Goal: Task Accomplishment & Management: Use online tool/utility

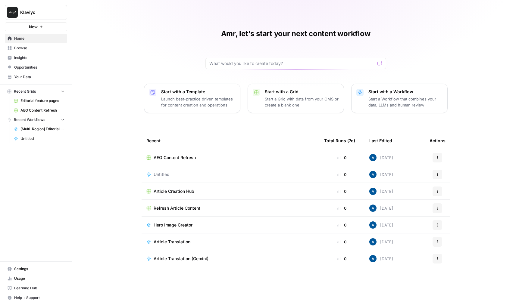
click at [165, 157] on span "AEO Content Refresh" at bounding box center [175, 158] width 42 height 6
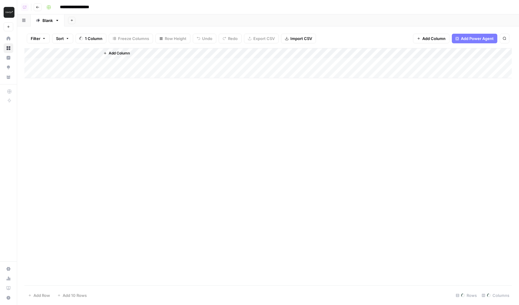
click at [457, 39] on icon "button" at bounding box center [456, 38] width 3 height 3
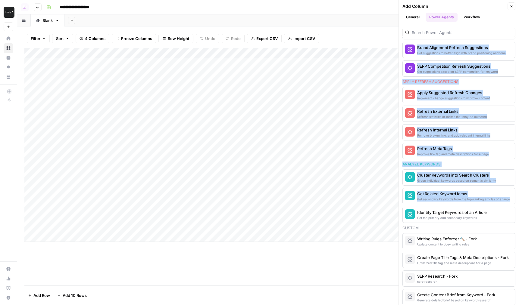
scroll to position [399, 0]
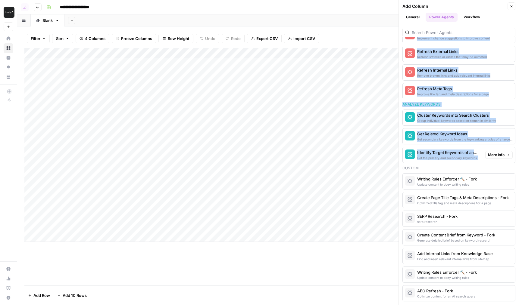
drag, startPoint x: 406, startPoint y: 59, endPoint x: 491, endPoint y: 163, distance: 133.9
copy section "Research Analyze SERP for Target Keyword Get the recommended content type, comp…"
click at [511, 7] on icon "button" at bounding box center [511, 7] width 4 height 4
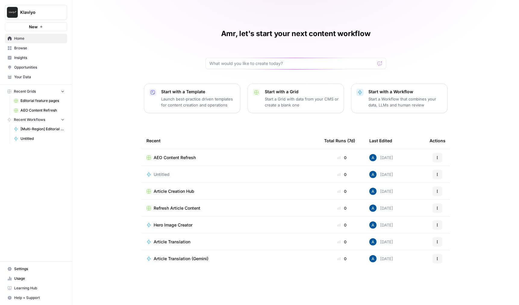
click at [167, 172] on span "Untitled" at bounding box center [162, 175] width 16 height 6
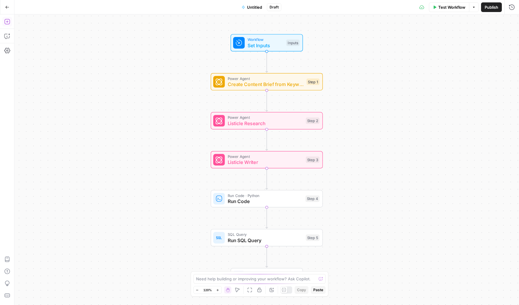
click at [10, 25] on button "Add Steps" at bounding box center [7, 22] width 10 height 10
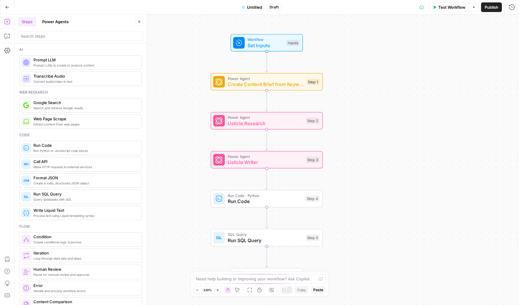
click at [32, 42] on header "Steps Power Agents Close" at bounding box center [80, 28] width 132 height 29
click at [38, 39] on input "search" at bounding box center [81, 36] width 120 height 6
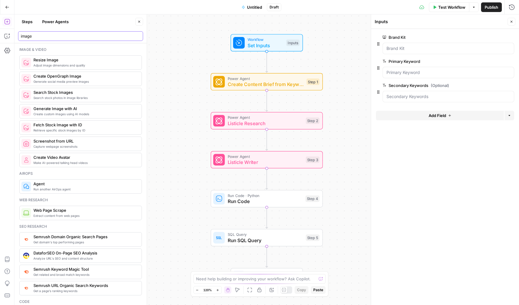
type input "image"
click at [70, 77] on span "Create OpenGraph Image" at bounding box center [84, 76] width 103 height 6
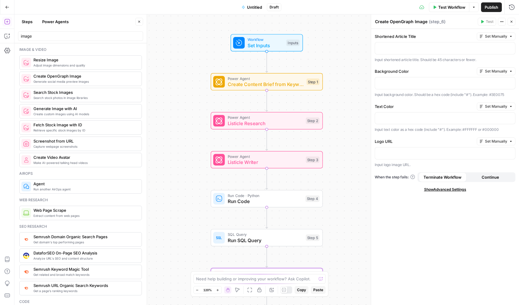
click at [76, 108] on span "Generate Image with AI" at bounding box center [84, 109] width 103 height 6
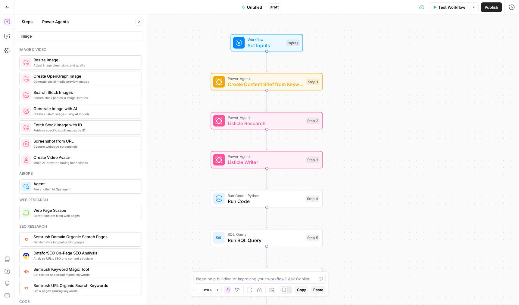
type textarea "Generate Image with AI"
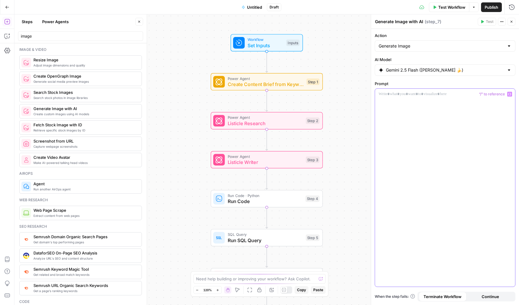
click at [398, 93] on p at bounding box center [444, 94] width 133 height 6
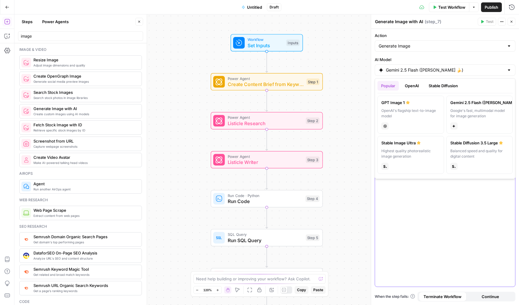
click at [411, 73] on div "Gemini 2.5 Flash ([PERSON_NAME] 🍌)" at bounding box center [445, 69] width 141 height 11
click at [443, 221] on div at bounding box center [445, 188] width 140 height 198
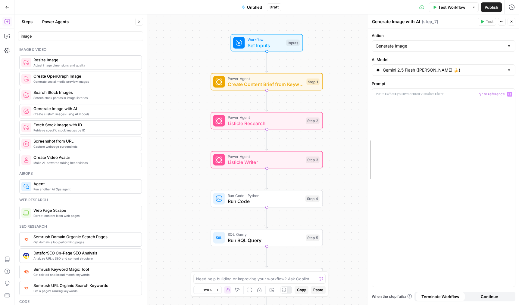
drag, startPoint x: 372, startPoint y: 94, endPoint x: 334, endPoint y: 98, distance: 38.5
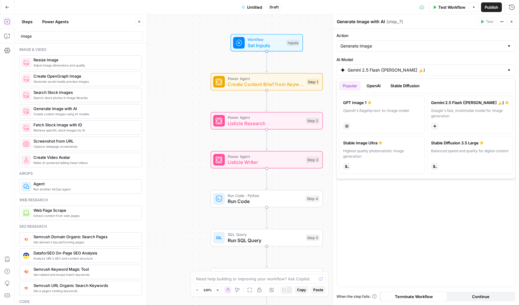
click at [397, 70] on input "Gemini 2.5 Flash ([PERSON_NAME] 🍌)" at bounding box center [425, 70] width 157 height 6
click at [400, 70] on input "Gemini 2.5 Flash ([PERSON_NAME] 🍌)" at bounding box center [425, 70] width 157 height 6
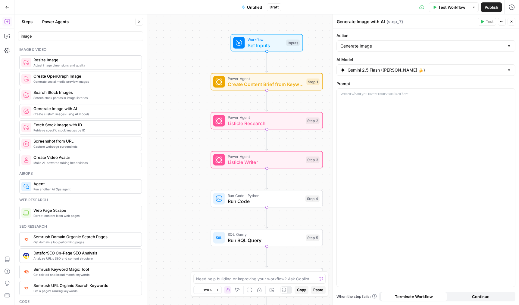
click at [510, 23] on button "Close" at bounding box center [511, 22] width 8 height 8
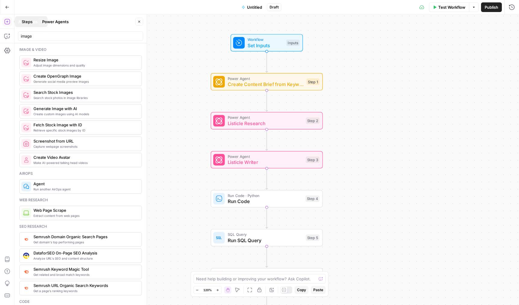
click at [9, 13] on div "Go Back" at bounding box center [7, 7] width 14 height 14
click at [9, 9] on button "Go Back" at bounding box center [7, 7] width 11 height 11
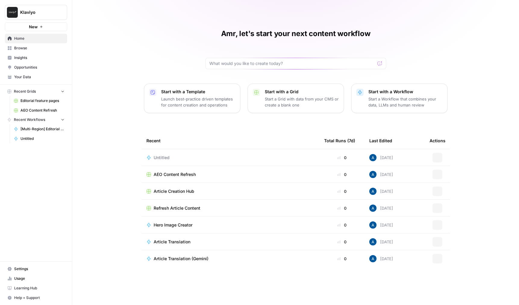
click at [38, 11] on span "Klaviyo" at bounding box center [38, 12] width 36 height 6
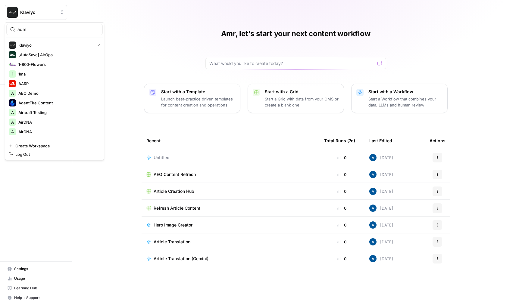
type input "adm"
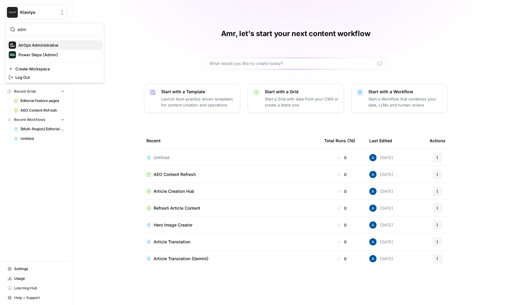
click at [52, 45] on span "AirOps Administrative" at bounding box center [57, 45] width 79 height 6
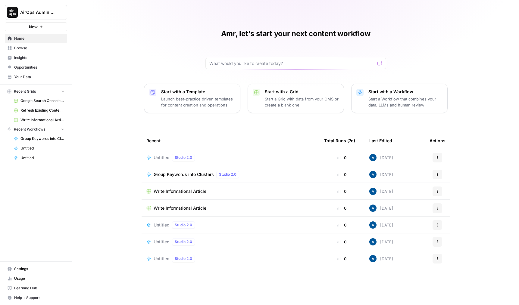
click at [172, 158] on div "Studio 2.0" at bounding box center [183, 157] width 23 height 7
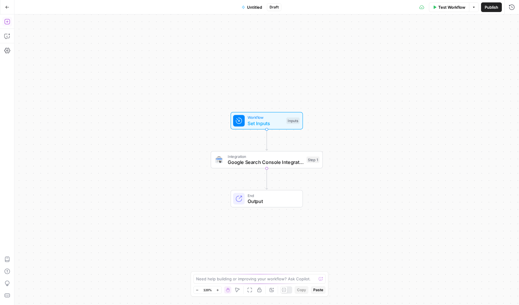
click at [9, 24] on icon "button" at bounding box center [6, 21] width 5 height 5
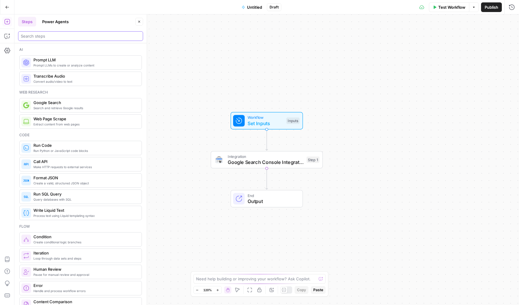
click at [44, 38] on input "search" at bounding box center [81, 36] width 120 height 6
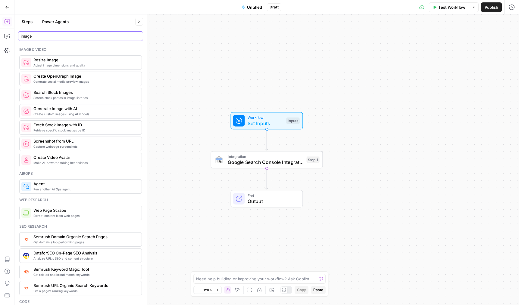
type input "image"
click at [52, 110] on span "Generate Image with AI" at bounding box center [84, 109] width 103 height 6
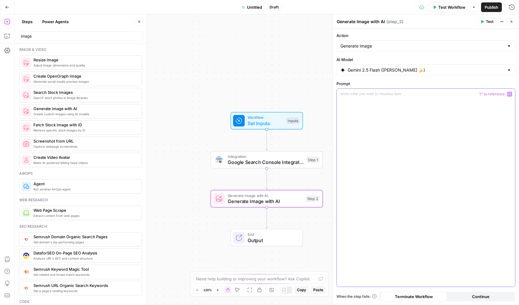
click at [349, 98] on div at bounding box center [426, 188] width 178 height 198
click at [482, 22] on icon "button" at bounding box center [482, 21] width 3 height 3
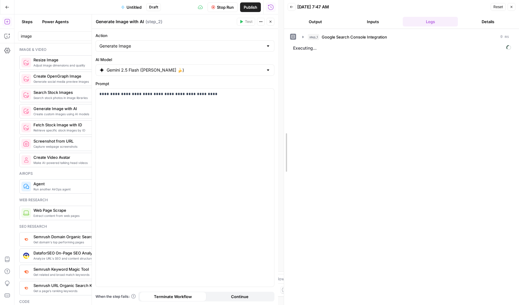
drag, startPoint x: 279, startPoint y: 83, endPoint x: 324, endPoint y: 83, distance: 44.6
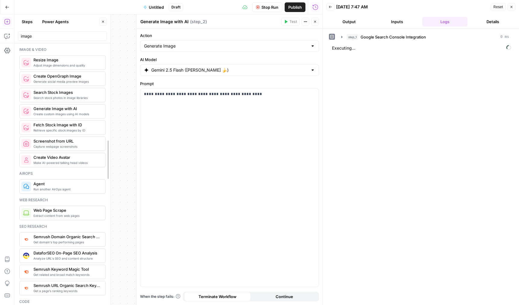
drag, startPoint x: 145, startPoint y: 128, endPoint x: 100, endPoint y: 129, distance: 44.9
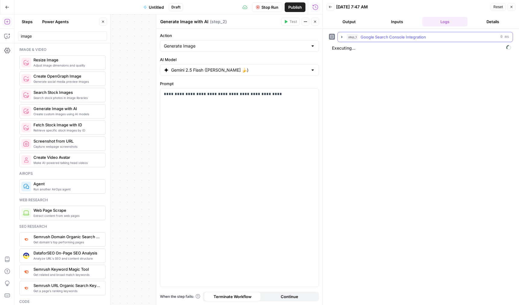
click at [378, 37] on span "Google Search Console Integration" at bounding box center [392, 37] width 65 height 6
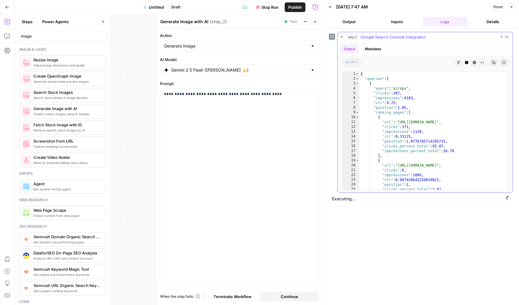
click at [378, 37] on span "Google Search Console Integration" at bounding box center [392, 37] width 65 height 6
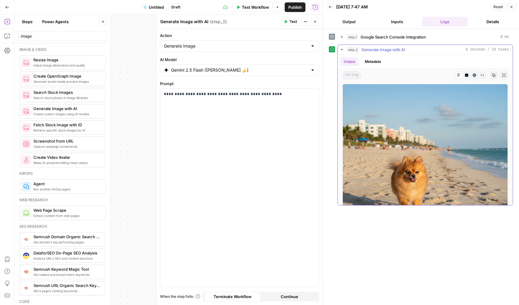
scroll to position [46, 0]
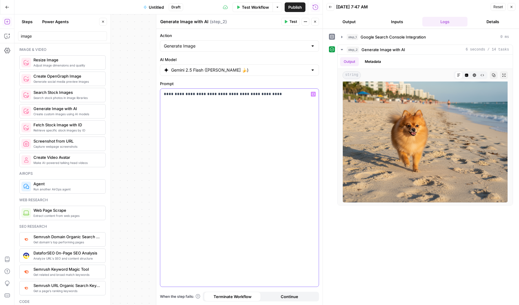
click at [266, 103] on div "**********" at bounding box center [239, 188] width 158 height 198
click at [280, 100] on p "**********" at bounding box center [239, 97] width 151 height 12
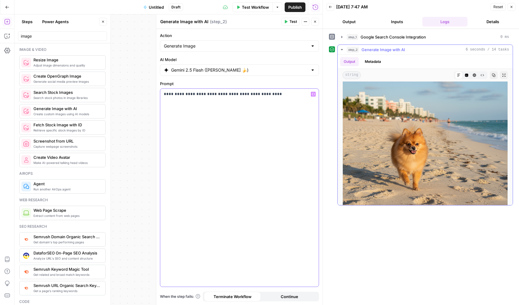
scroll to position [32, 0]
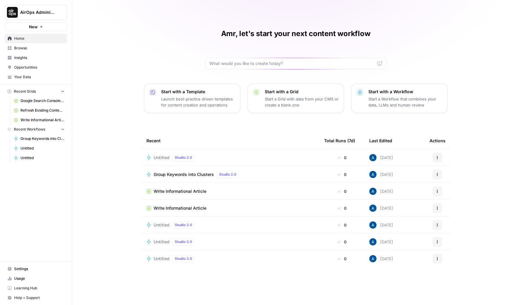
click at [194, 153] on td "Untitled Studio 2.0" at bounding box center [231, 157] width 178 height 17
click at [193, 154] on div "Studio 2.0" at bounding box center [183, 157] width 23 height 7
click at [30, 50] on span "Browse" at bounding box center [39, 47] width 50 height 5
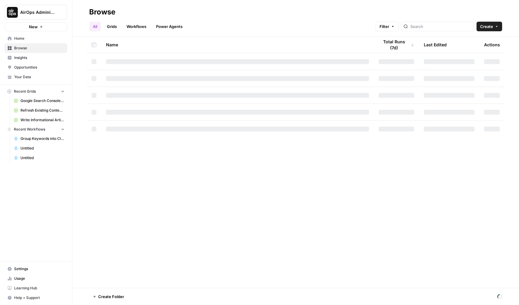
click at [40, 103] on span "Google Search Console - airops.com" at bounding box center [42, 100] width 44 height 5
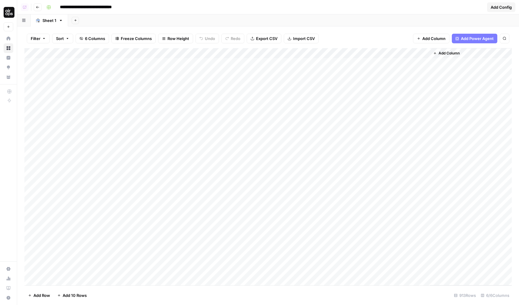
click at [468, 38] on span "Add Power Agent" at bounding box center [477, 39] width 33 height 6
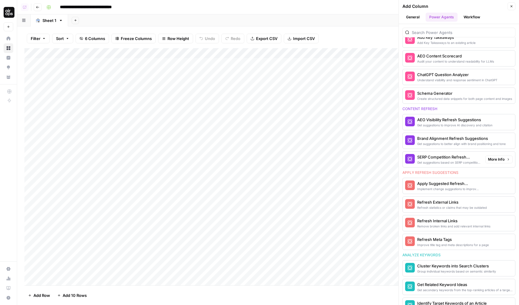
scroll to position [298, 0]
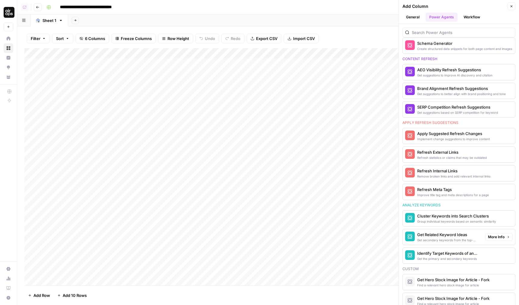
drag, startPoint x: 404, startPoint y: 61, endPoint x: 493, endPoint y: 256, distance: 214.3
copy section "esearch Analyze SERP for Target Keyword Get the recommended content type, compa…"
